Goal: Check status: Check status

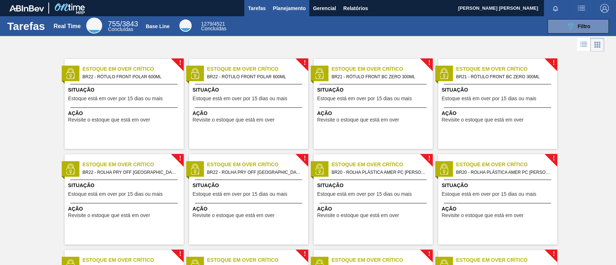
click at [294, 7] on span "Planejamento" at bounding box center [289, 8] width 33 height 9
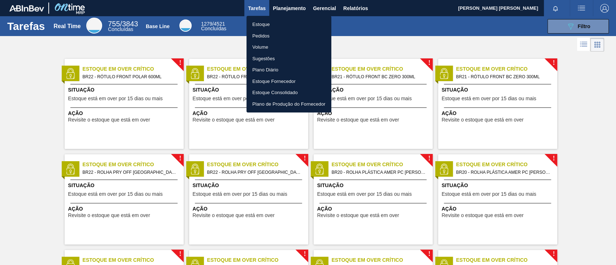
click at [283, 21] on li "Estoque" at bounding box center [289, 25] width 85 height 12
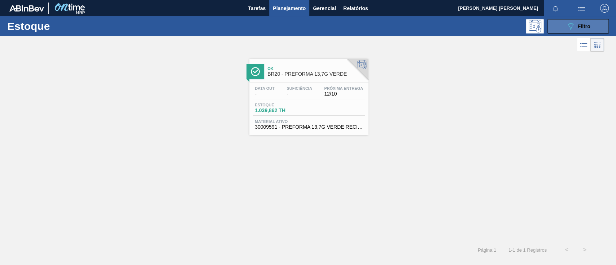
click at [462, 24] on div "089F7B8B-B2A5-4AFE-B5C0-19BA573D28AC Filtro" at bounding box center [579, 26] width 24 height 9
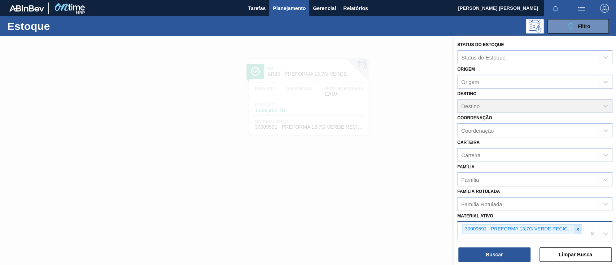
click at [462, 199] on icon at bounding box center [578, 229] width 5 height 5
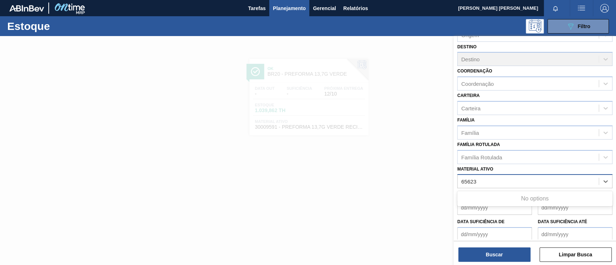
scroll to position [48, 0]
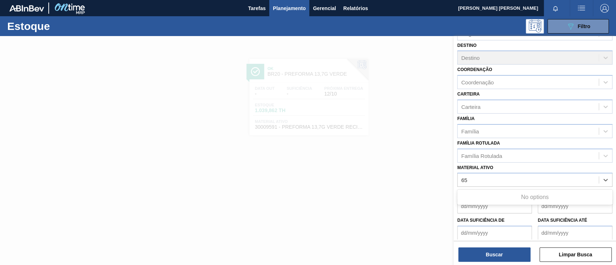
type ativo "6"
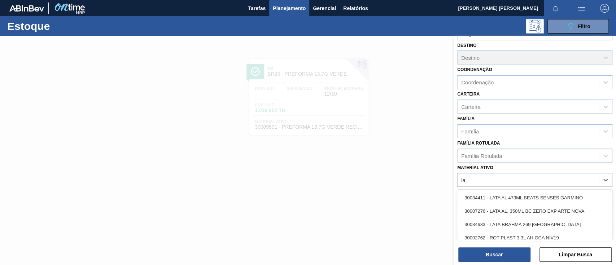
type ativo "l"
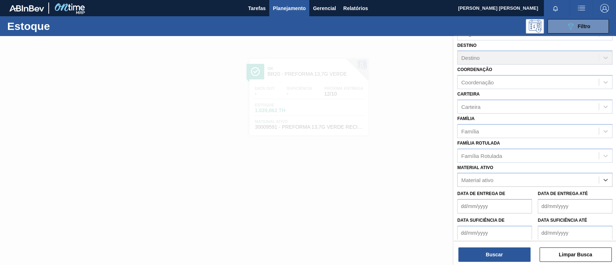
paste ativo "30012346"
type ativo "30012346"
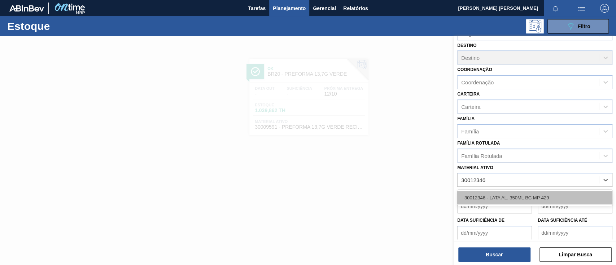
click at [462, 199] on div "30012346 - LATA AL. 350ML BC MP 429" at bounding box center [535, 197] width 155 height 13
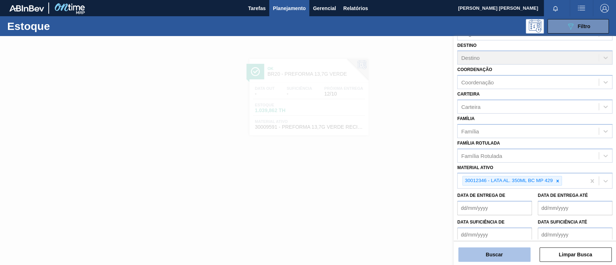
click at [462, 199] on button "Buscar" at bounding box center [495, 255] width 72 height 14
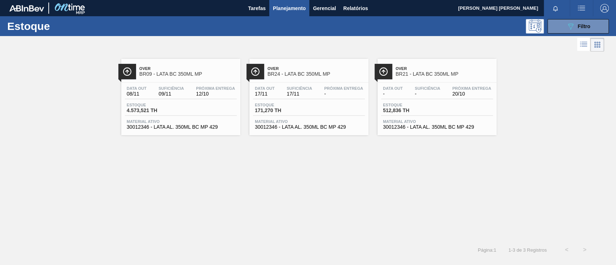
click at [165, 65] on div "Over BR09 - LATA BC 350ML MP" at bounding box center [187, 72] width 97 height 16
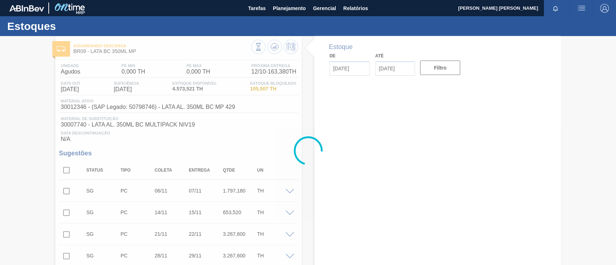
type input "[DATE]"
